Goal: Transaction & Acquisition: Purchase product/service

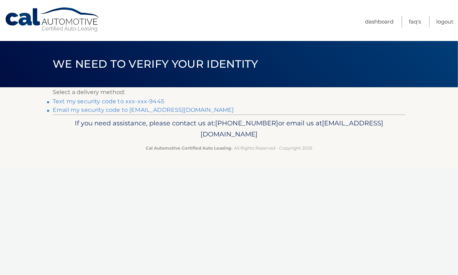
click at [122, 101] on link "Text my security code to xxx-xxx-9445" at bounding box center [109, 101] width 112 height 7
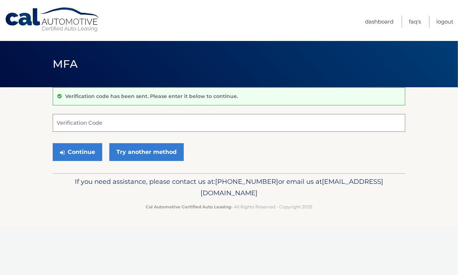
click at [105, 123] on input "Verification Code" at bounding box center [229, 123] width 353 height 18
type input "793833"
click at [89, 153] on button "Continue" at bounding box center [78, 152] width 50 height 18
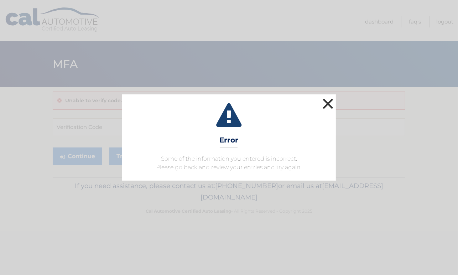
click at [328, 101] on button "×" at bounding box center [328, 104] width 14 height 14
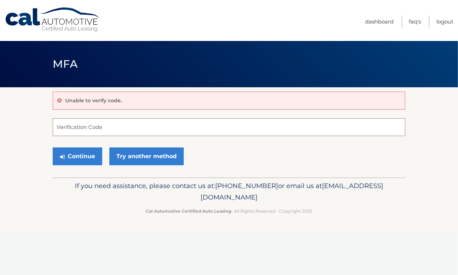
click at [117, 129] on input "Verification Code" at bounding box center [229, 127] width 353 height 18
type input "793833"
click at [89, 157] on button "Continue" at bounding box center [78, 157] width 50 height 18
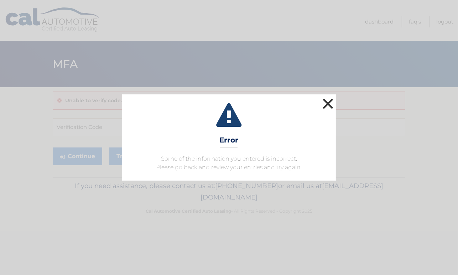
click at [323, 103] on button "×" at bounding box center [328, 104] width 14 height 14
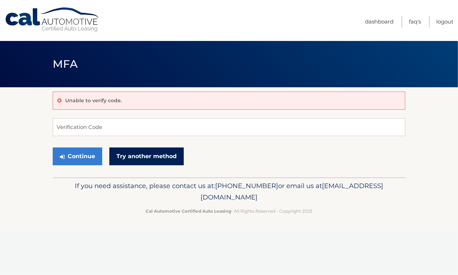
click at [163, 152] on link "Try another method" at bounding box center [146, 157] width 74 height 18
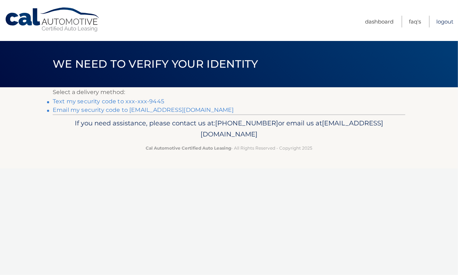
click at [443, 19] on link "Logout" at bounding box center [445, 22] width 17 height 12
click at [113, 99] on link "Text my security code to xxx-xxx-9445" at bounding box center [109, 101] width 112 height 7
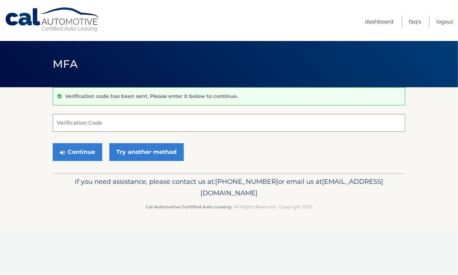
click at [101, 119] on input "Verification Code" at bounding box center [229, 123] width 353 height 18
type input "745308"
click at [87, 148] on button "Continue" at bounding box center [78, 152] width 50 height 18
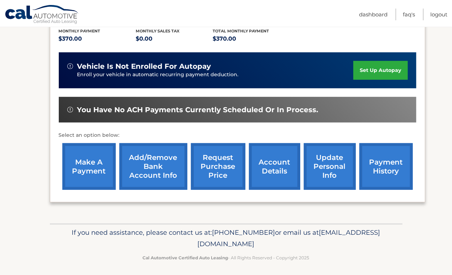
scroll to position [156, 0]
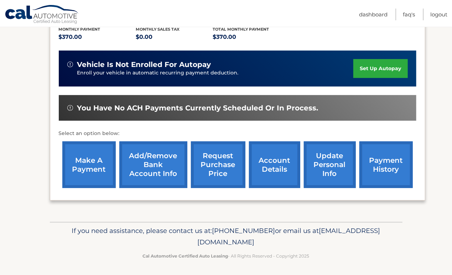
click at [89, 158] on link "make a payment" at bounding box center [88, 165] width 53 height 47
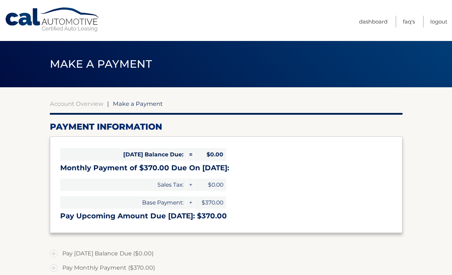
select select "OWE4MTNmZjItNTBjMC00NmY5LTkxMDctMTUwMDNlZTQzOGRl"
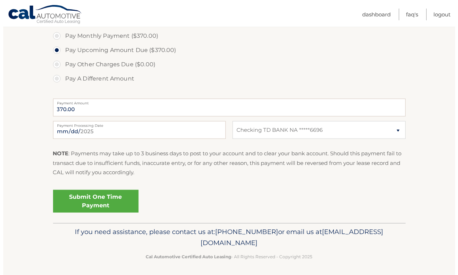
scroll to position [234, 0]
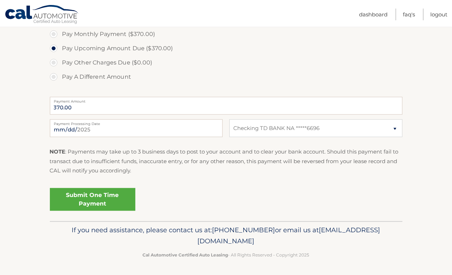
click at [114, 195] on link "Submit One Time Payment" at bounding box center [93, 199] width 86 height 23
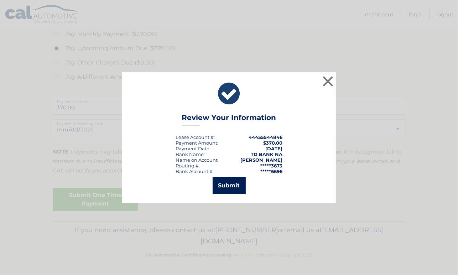
click at [225, 183] on button "Submit" at bounding box center [229, 185] width 33 height 17
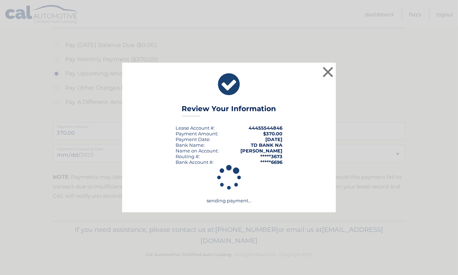
scroll to position [208, 0]
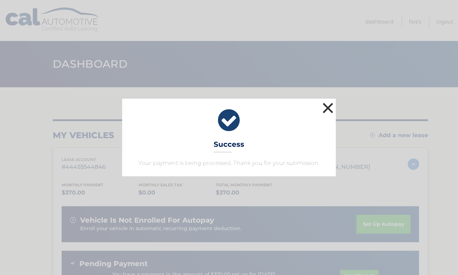
click at [329, 106] on button "×" at bounding box center [328, 108] width 14 height 14
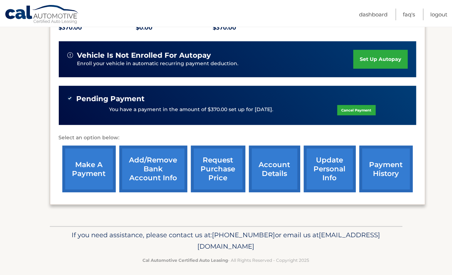
scroll to position [169, 0]
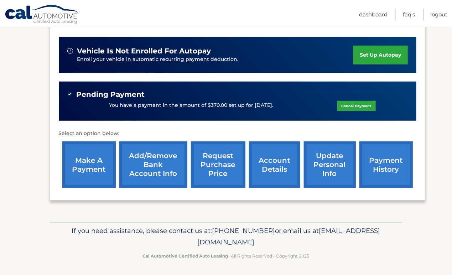
click at [89, 157] on link "make a payment" at bounding box center [88, 165] width 53 height 47
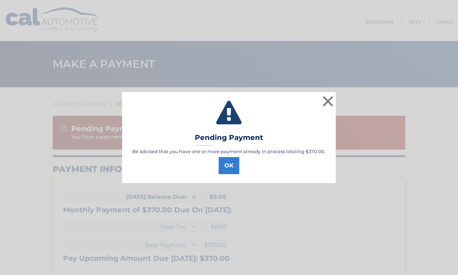
select select "OWE4MTNmZjItNTBjMC00NmY5LTkxMDctMTUwMDNlZTQzOGRl"
click at [333, 98] on button "×" at bounding box center [328, 101] width 14 height 14
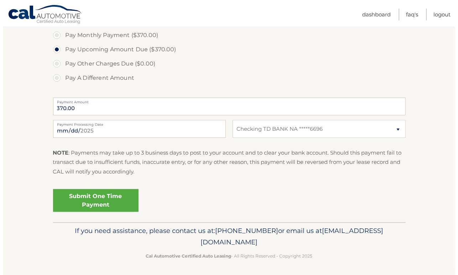
scroll to position [276, 0]
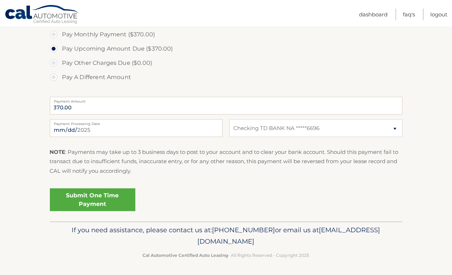
click at [76, 197] on link "Submit One Time Payment" at bounding box center [93, 200] width 86 height 23
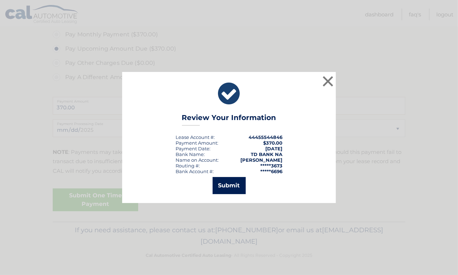
click at [223, 184] on button "Submit" at bounding box center [229, 185] width 33 height 17
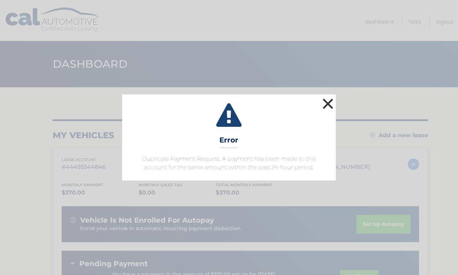
click at [327, 99] on button "×" at bounding box center [328, 104] width 14 height 14
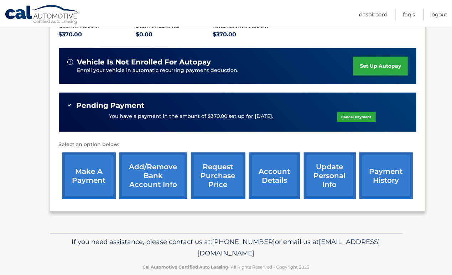
scroll to position [169, 0]
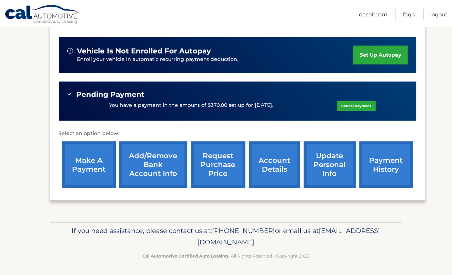
click at [345, 105] on link "Cancel Payment" at bounding box center [357, 106] width 38 height 10
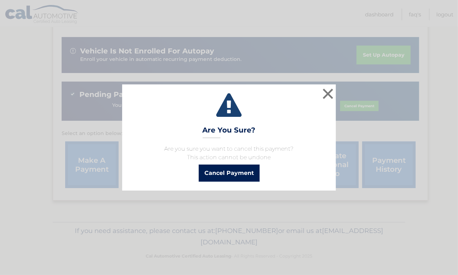
click at [233, 173] on button "Cancel Payment" at bounding box center [229, 173] width 61 height 17
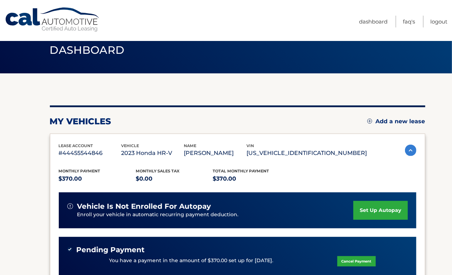
scroll to position [11, 0]
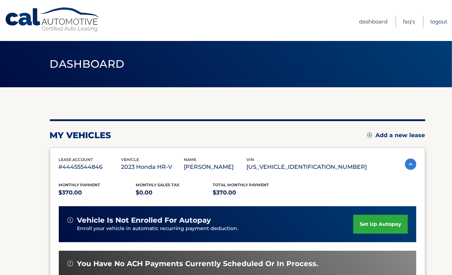
click at [442, 18] on link "Logout" at bounding box center [439, 22] width 17 height 12
